Goal: Ask a question

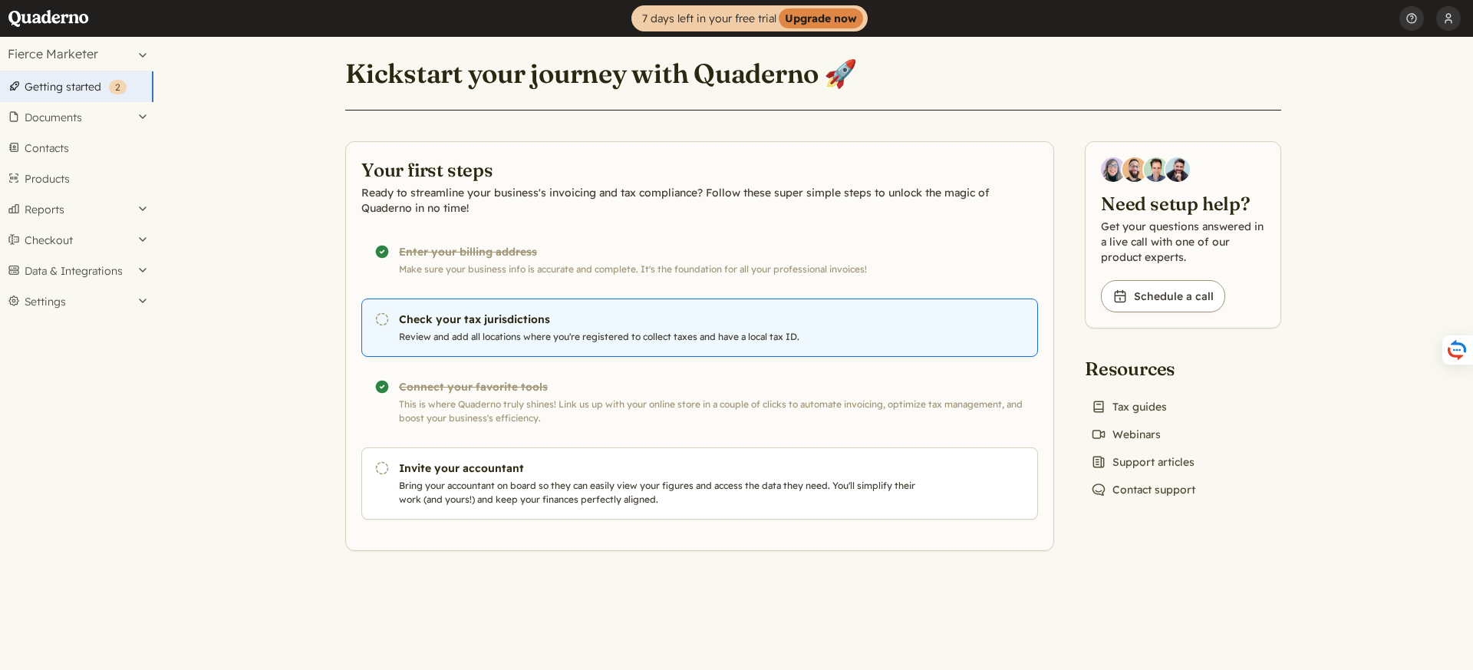
click at [621, 317] on h3 "Check your tax jurisdictions" at bounding box center [660, 318] width 523 height 15
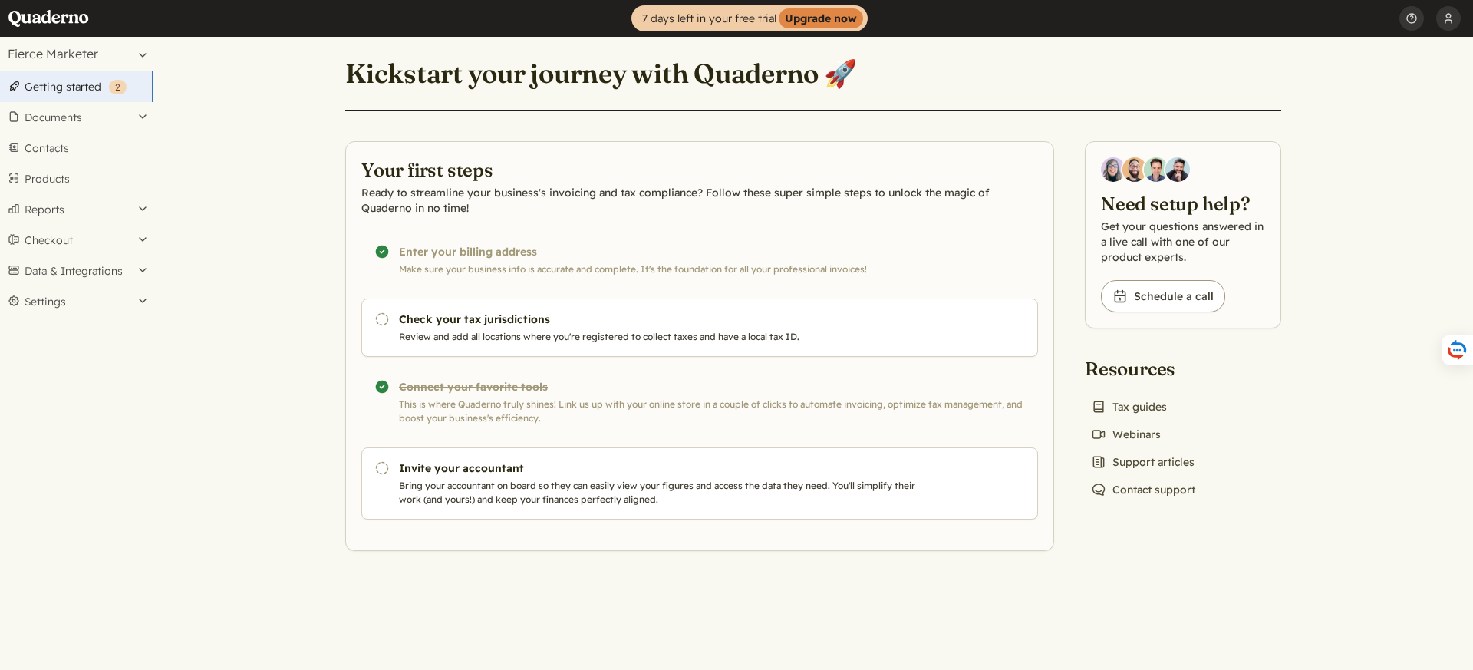
click at [213, 349] on main "Kickstart your journey with Quaderno 🚀 Your first steps Ready to streamline you…" at bounding box center [813, 353] width 1320 height 633
click at [84, 149] on link "Contacts" at bounding box center [76, 148] width 153 height 31
click at [1173, 482] on link "Chat icon Contact support" at bounding box center [1143, 489] width 117 height 21
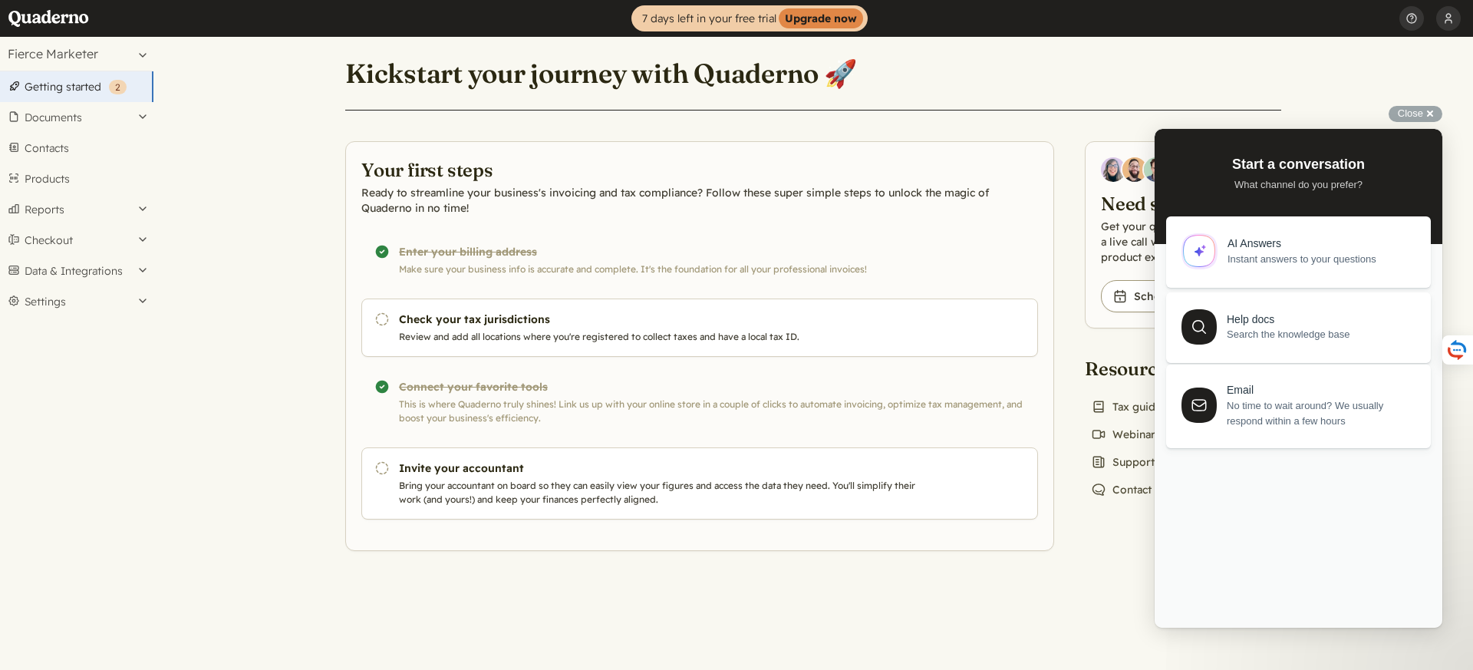
click at [1302, 402] on span "No time to wait around? We usually respond within a few hours" at bounding box center [1320, 413] width 186 height 31
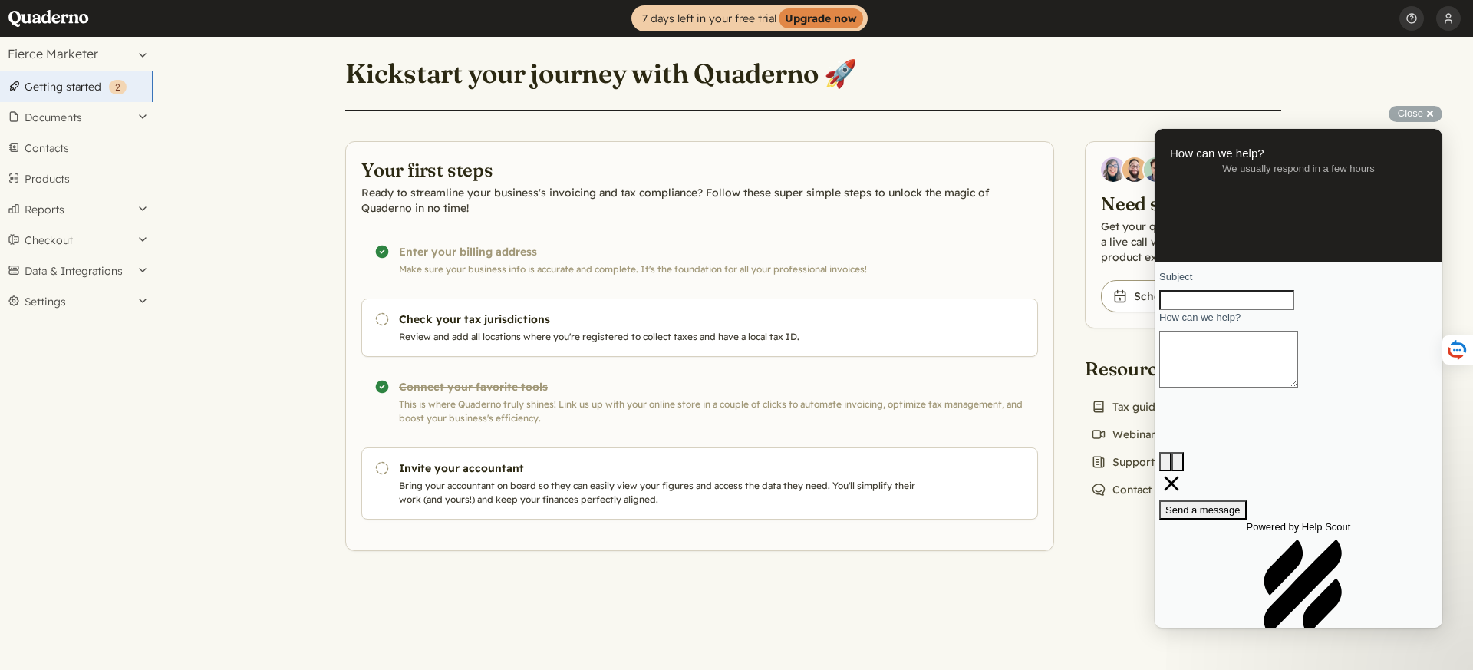
click at [1277, 310] on input "Subject" at bounding box center [1226, 300] width 135 height 20
type input "VAT EU and Tax USA"
paste textarea "Hello, I sell electronic goods worldwide. Please advise whether I need to pay V…"
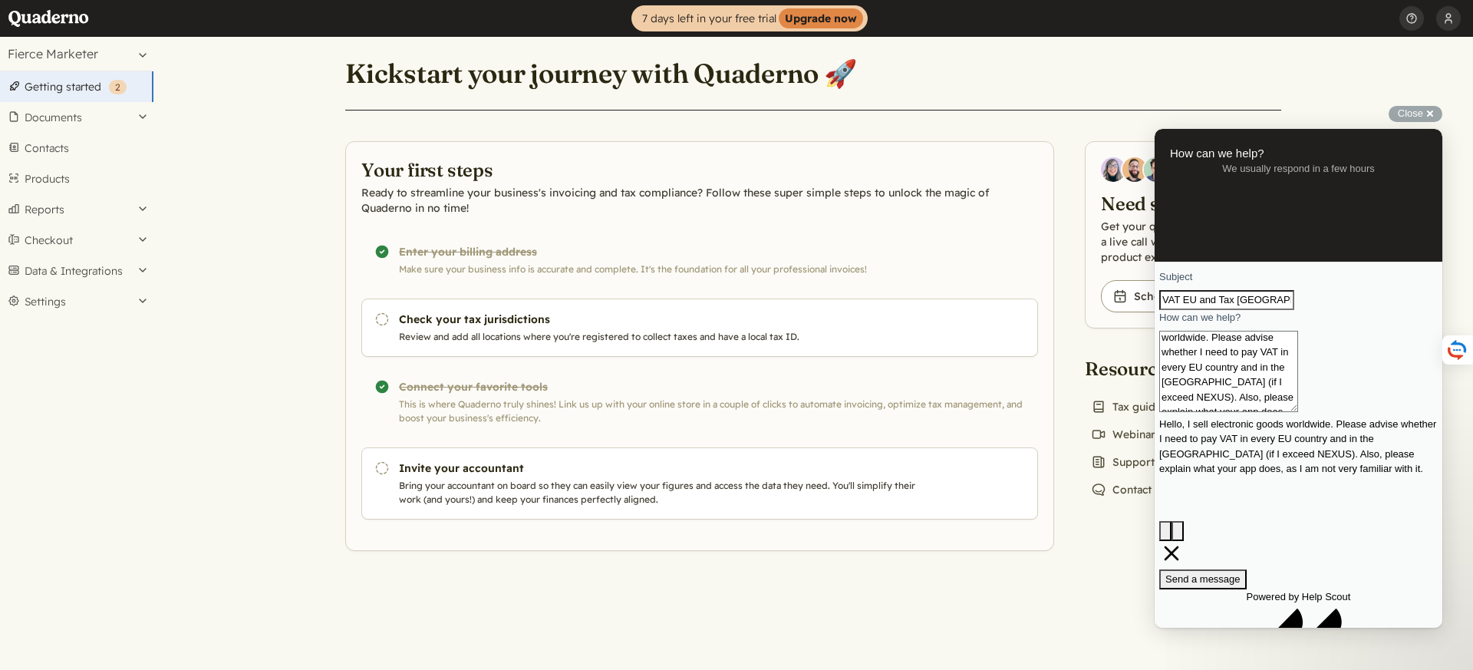
type textarea "Hello, I sell electronic goods worldwide. Please advise whether I need to pay V…"
click at [1241, 573] on span "Send a message" at bounding box center [1202, 579] width 75 height 12
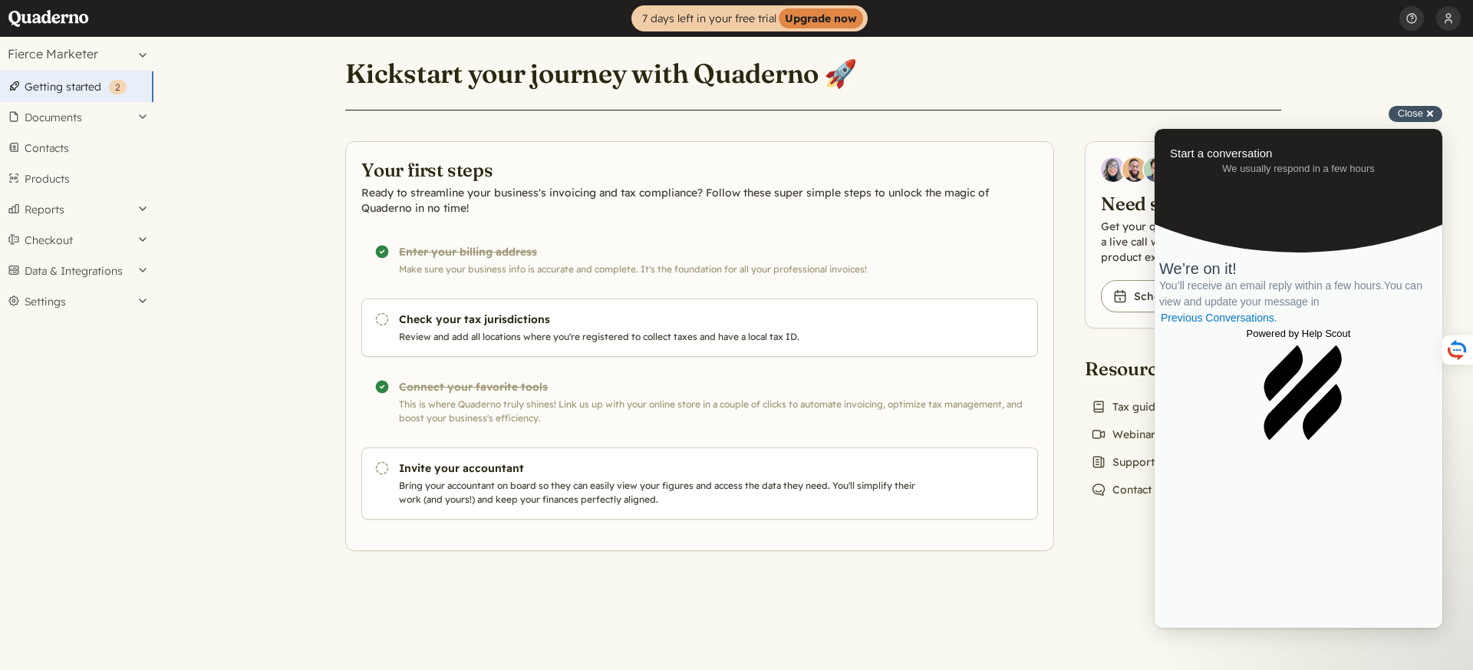
click at [1413, 107] on span "Close" at bounding box center [1410, 113] width 25 height 12
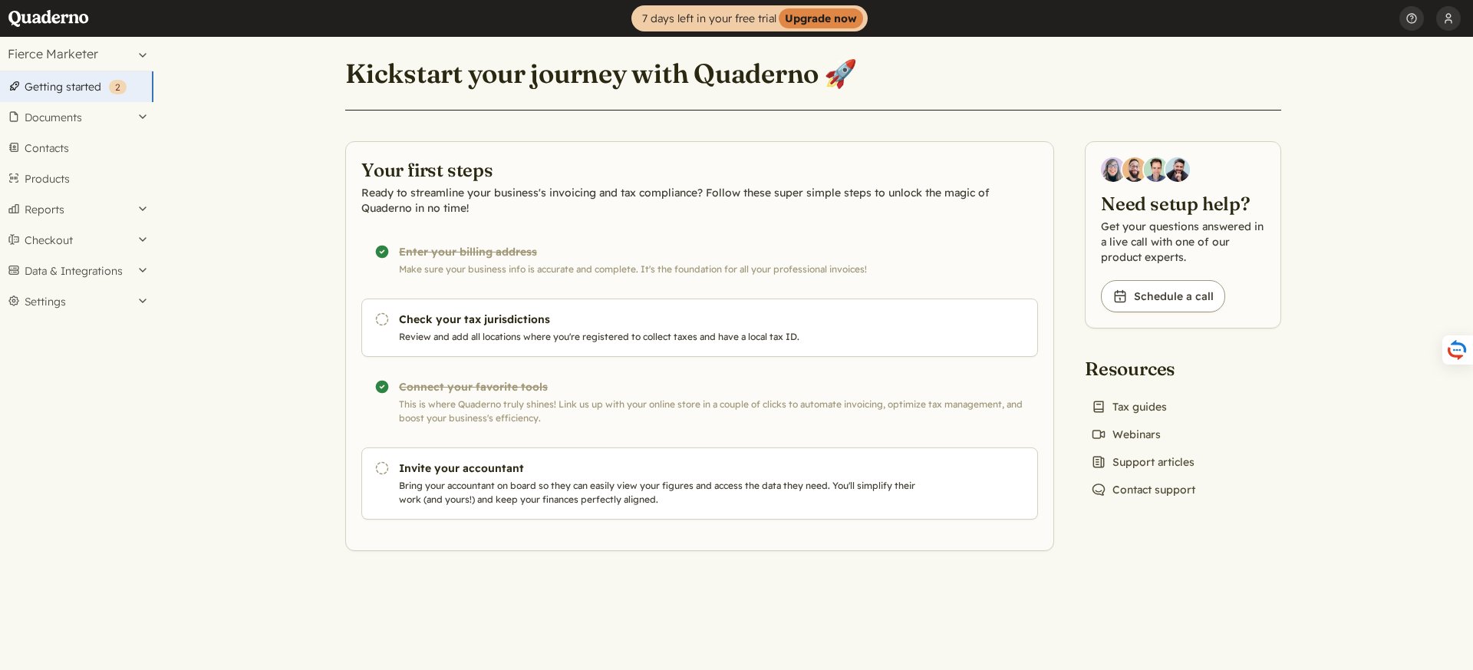
click at [1211, 68] on header "Kickstart your journey with Quaderno 🚀" at bounding box center [813, 82] width 936 height 55
click at [55, 119] on button "Documents" at bounding box center [76, 117] width 153 height 31
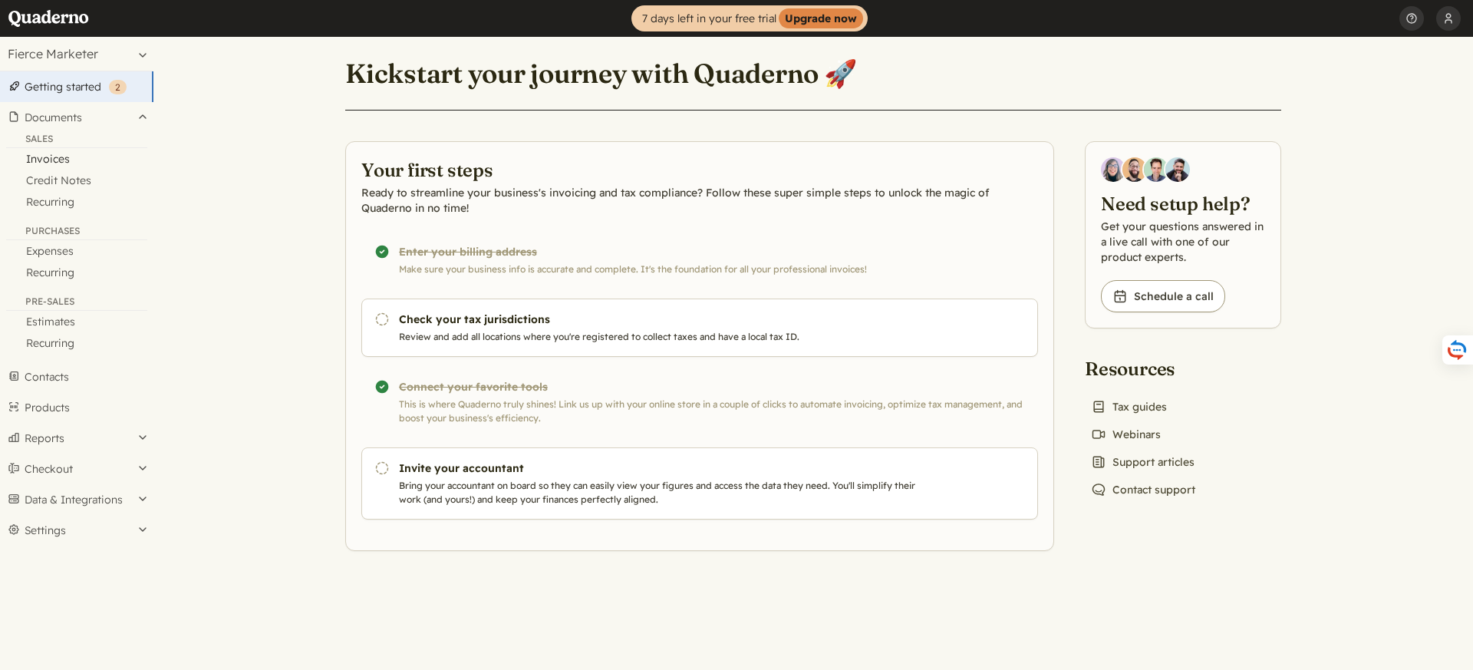
click at [61, 159] on link "Invoices" at bounding box center [76, 158] width 153 height 21
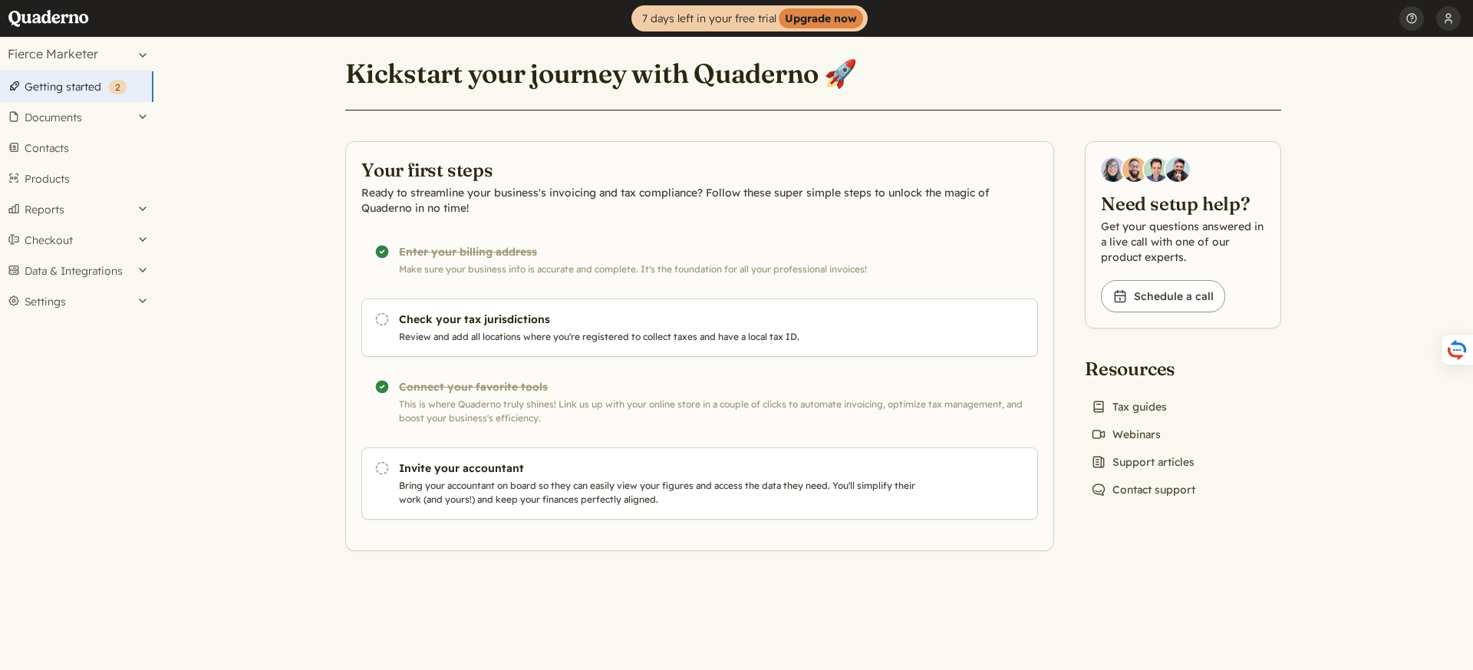
click at [1249, 91] on header "Kickstart your journey with Quaderno 🚀" at bounding box center [813, 82] width 936 height 55
click at [268, 110] on main "Kickstart your journey with Quaderno 🚀 Your first steps Ready to streamline you…" at bounding box center [813, 353] width 1320 height 633
click at [124, 149] on link "Contacts" at bounding box center [76, 148] width 153 height 31
click at [114, 301] on button "Settings" at bounding box center [76, 301] width 153 height 31
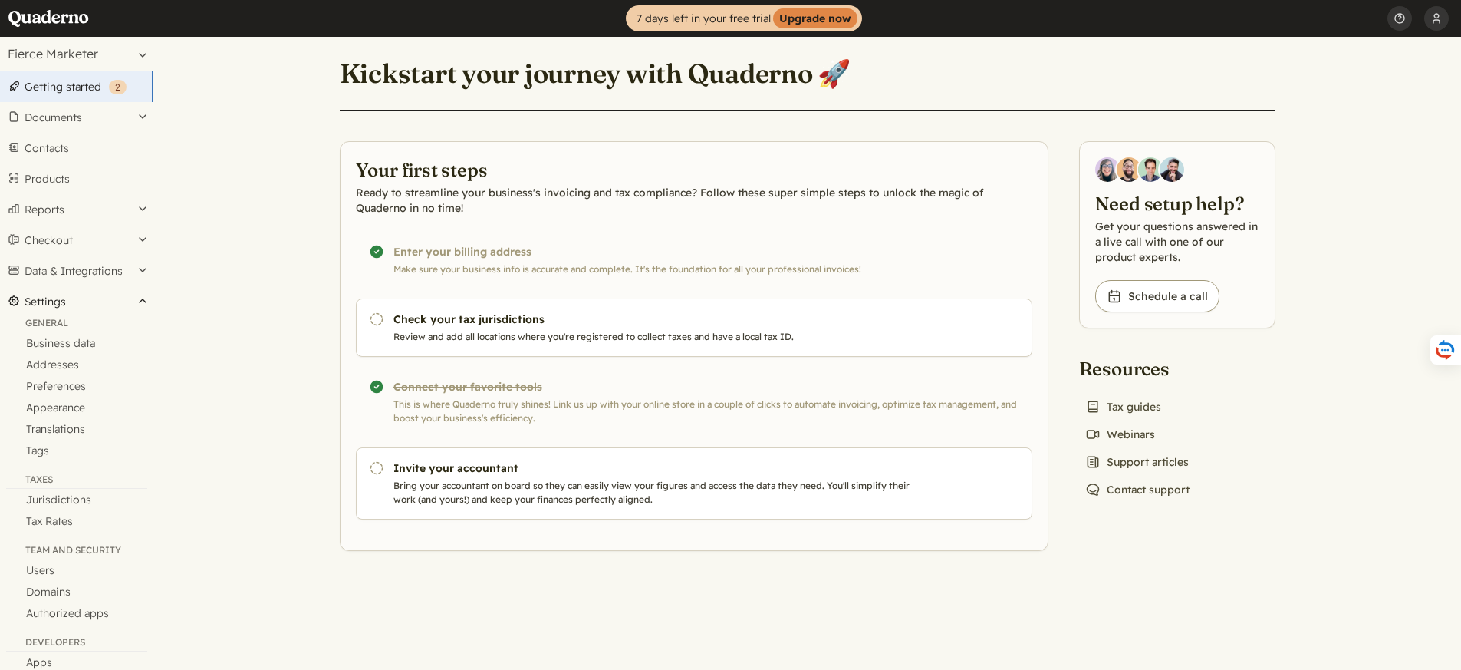
scroll to position [9, 0]
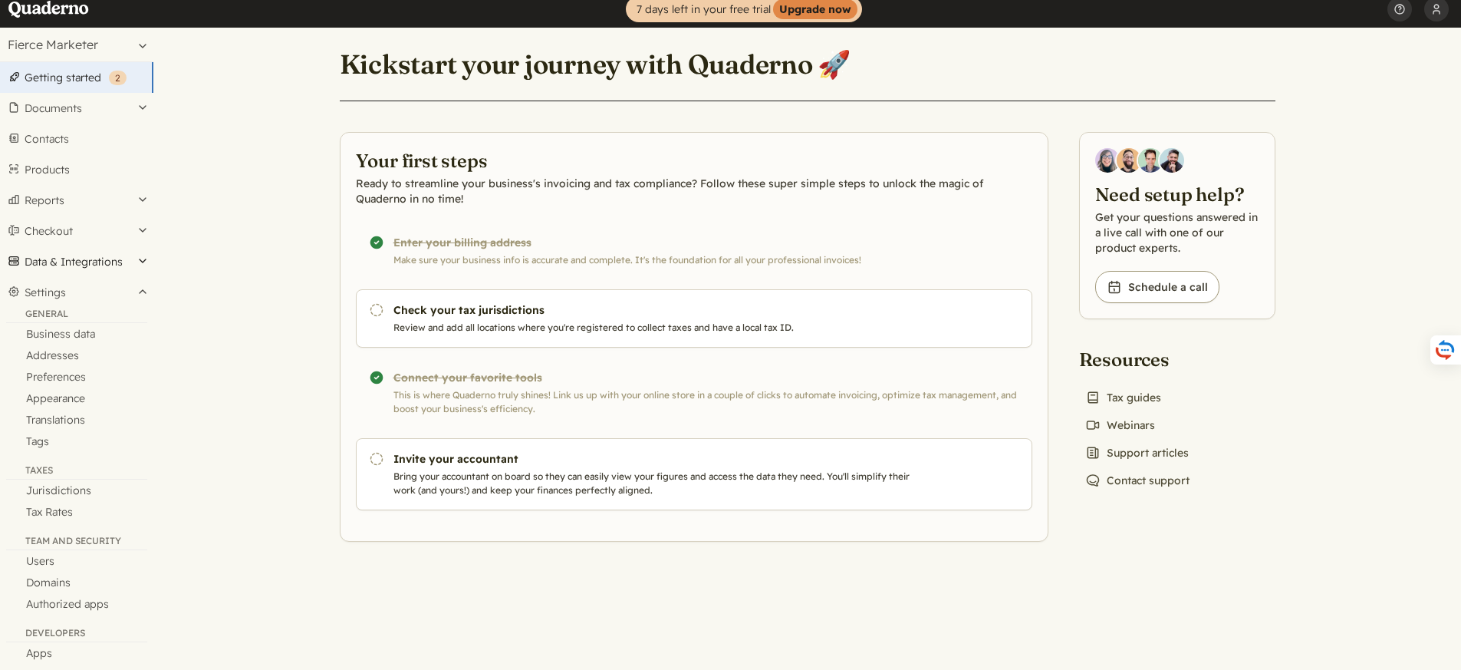
click at [87, 269] on button "Data & Integrations" at bounding box center [76, 261] width 153 height 31
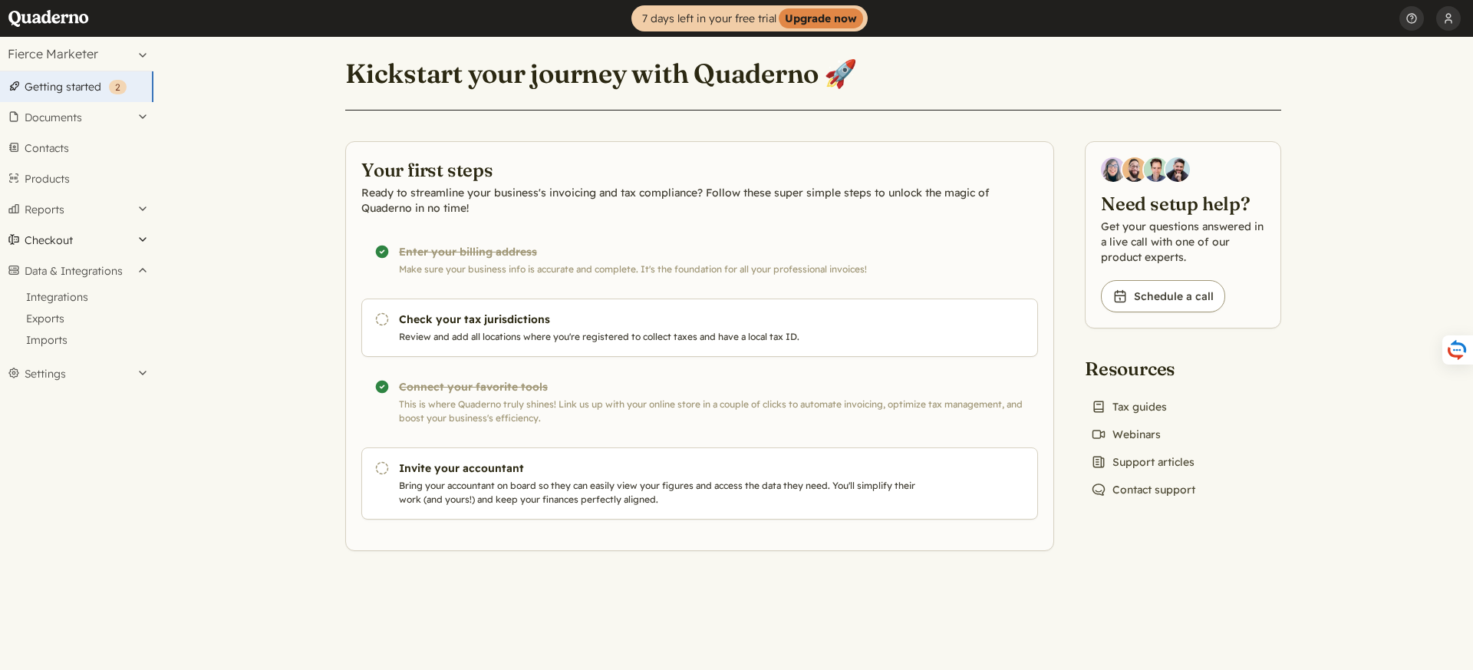
click at [73, 240] on button "Checkout" at bounding box center [76, 240] width 153 height 31
click at [74, 220] on button "Reports" at bounding box center [76, 209] width 153 height 31
click at [68, 255] on link "US sales tax" at bounding box center [76, 250] width 153 height 21
click at [255, 148] on main "Kickstart your journey with Quaderno 🚀 Your first steps Ready to streamline you…" at bounding box center [813, 353] width 1320 height 633
drag, startPoint x: 1400, startPoint y: 160, endPoint x: 1413, endPoint y: 89, distance: 71.8
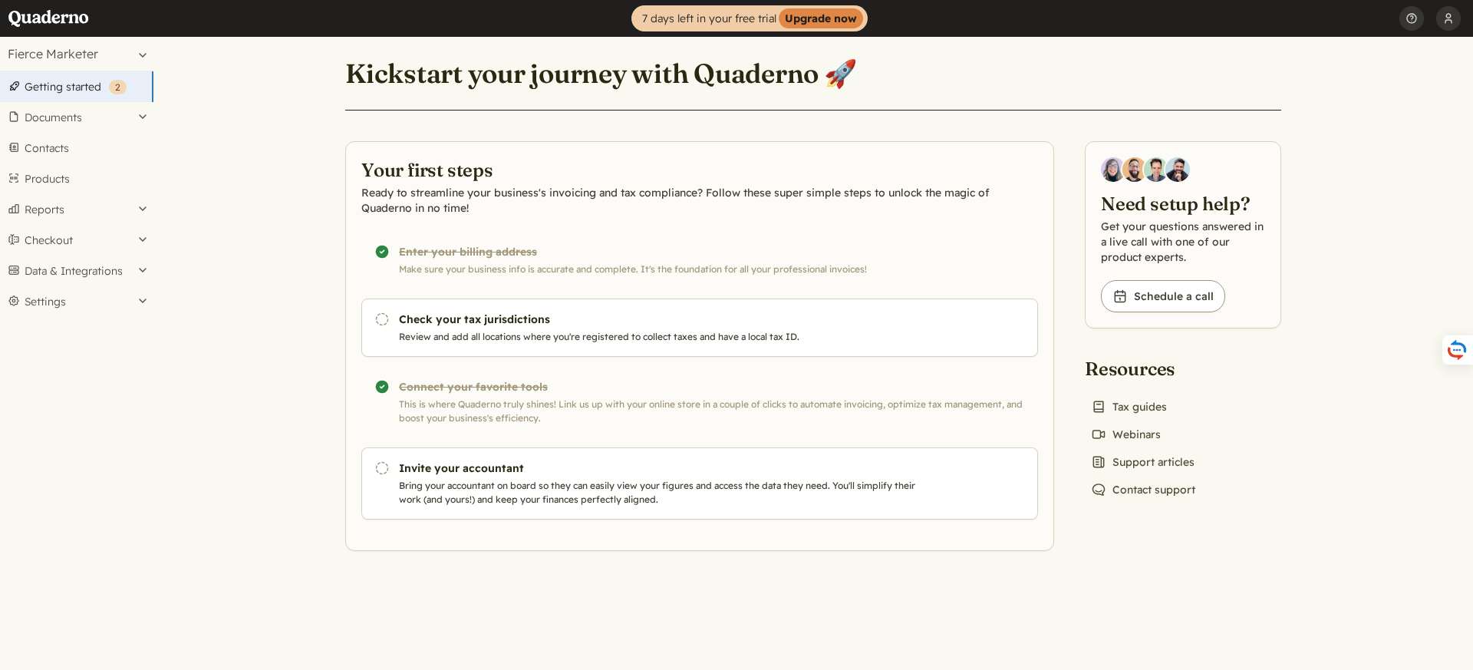
click at [1400, 160] on main "Kickstart your journey with Quaderno 🚀 Your first steps Ready to streamline you…" at bounding box center [813, 353] width 1320 height 633
click at [1455, 12] on button "[PERSON_NAME]" at bounding box center [1448, 18] width 25 height 37
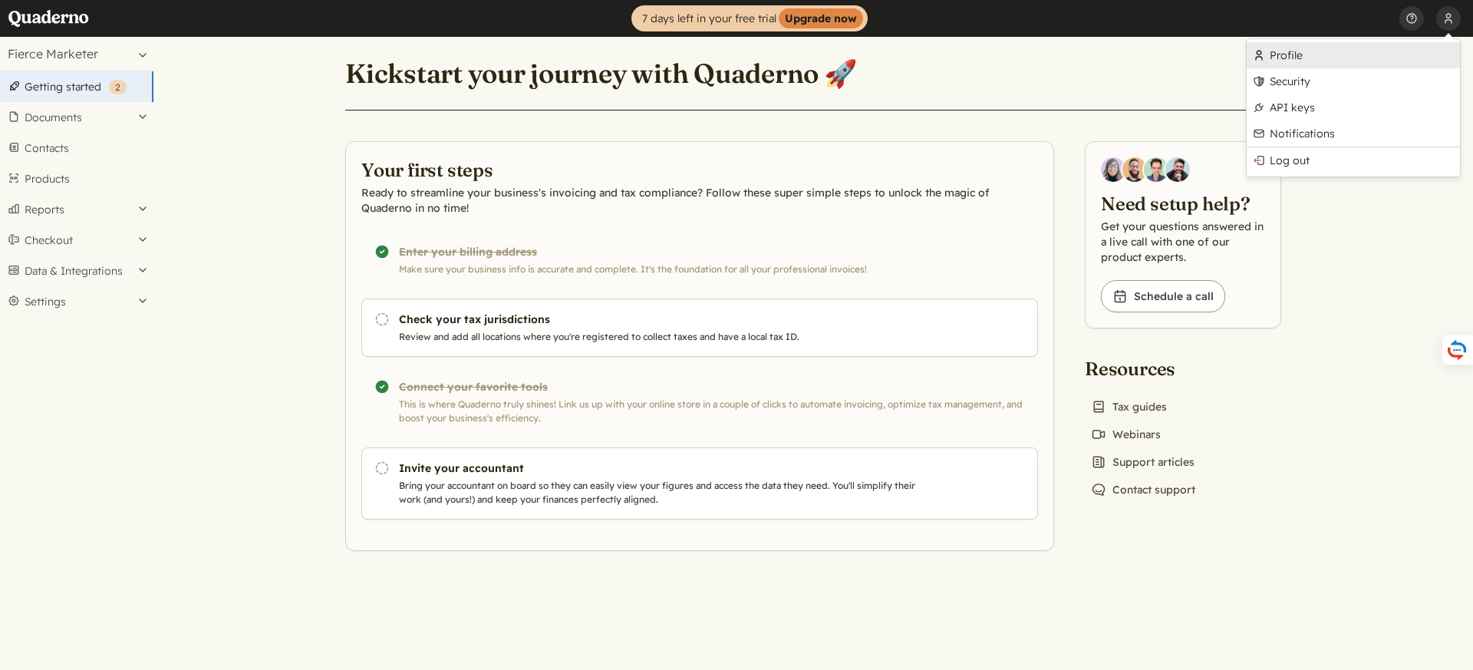
click at [1336, 60] on link "Profile" at bounding box center [1353, 55] width 213 height 26
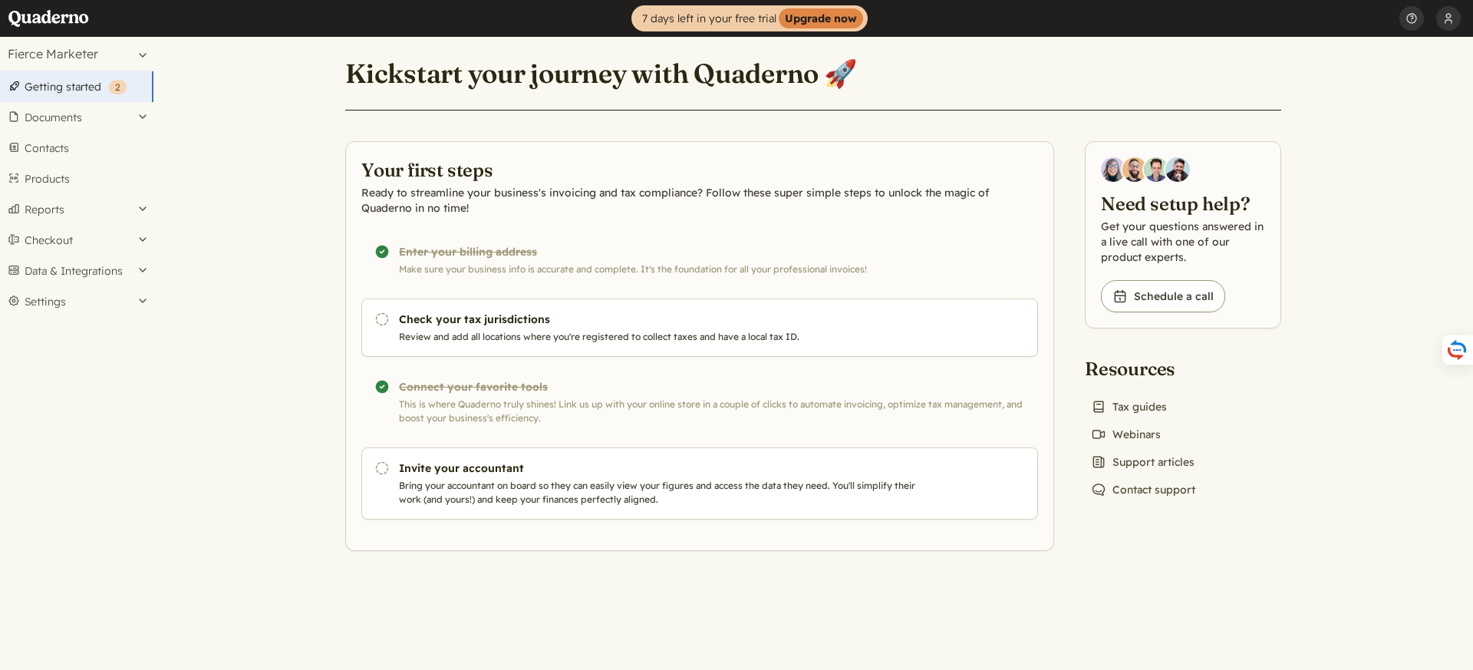
click at [63, 114] on button "Documents" at bounding box center [76, 117] width 153 height 31
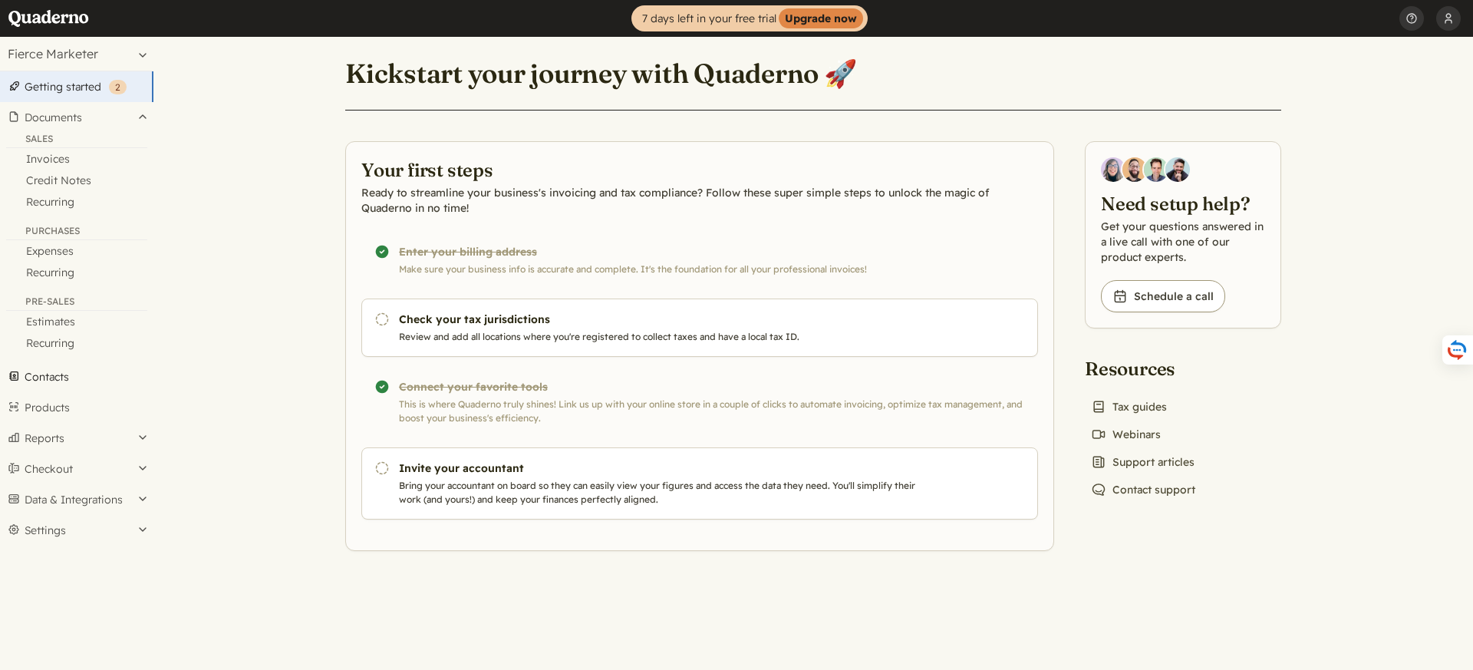
click at [64, 377] on link "Contacts" at bounding box center [76, 376] width 153 height 31
